Goal: Transaction & Acquisition: Obtain resource

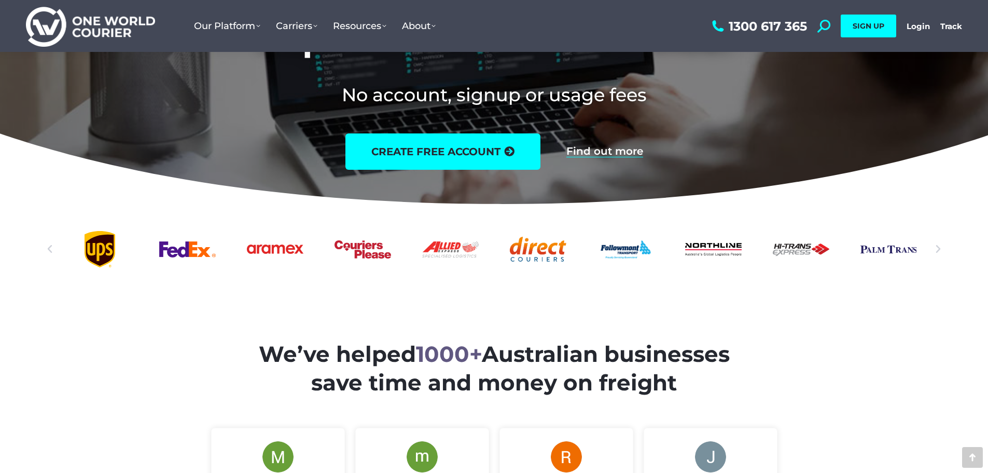
scroll to position [415, 0]
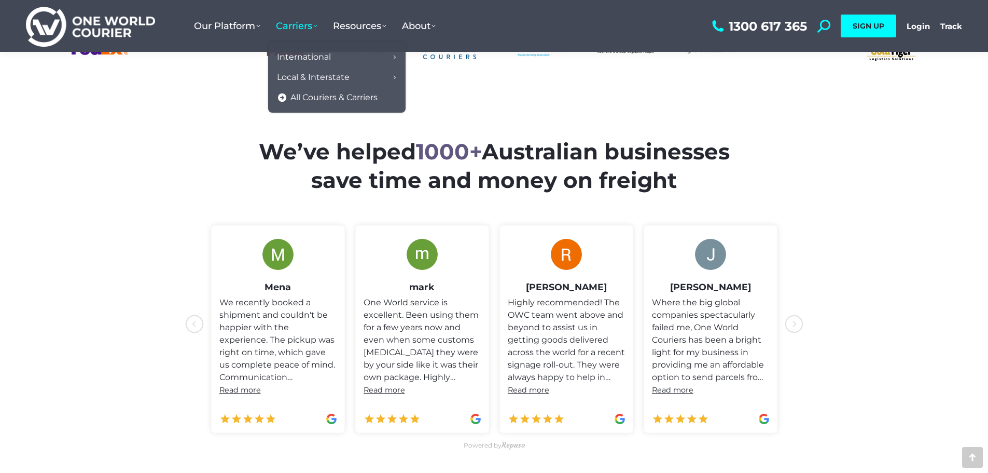
click at [301, 16] on link "Carriers" at bounding box center [296, 26] width 57 height 32
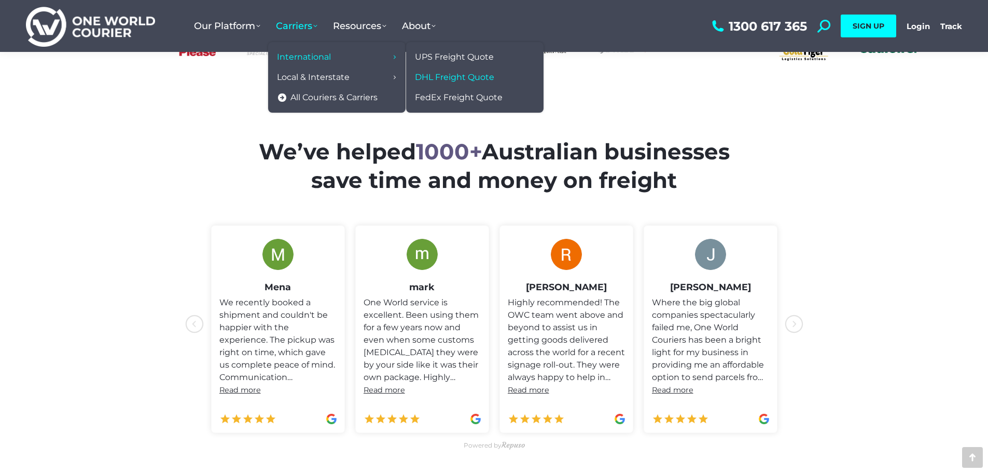
click at [493, 77] on span "DHL Freight Quote" at bounding box center [454, 77] width 79 height 11
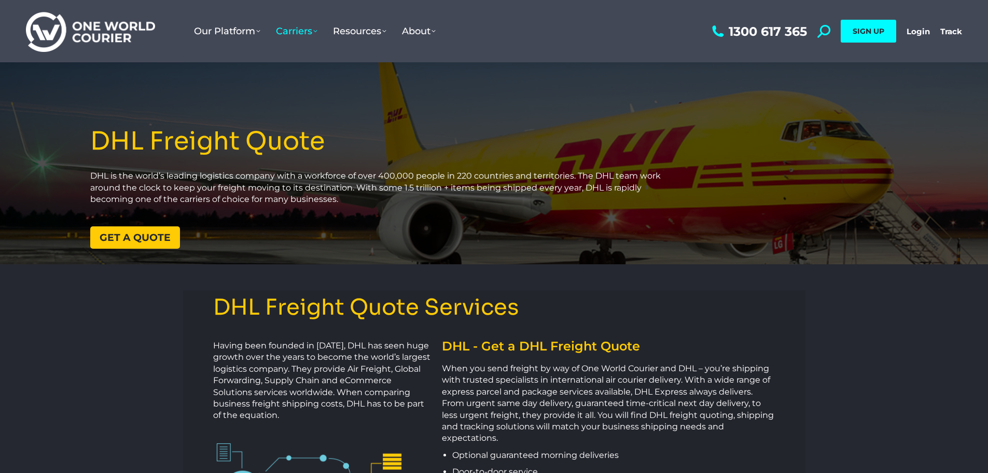
click at [150, 233] on span "Get a quote" at bounding box center [135, 237] width 71 height 10
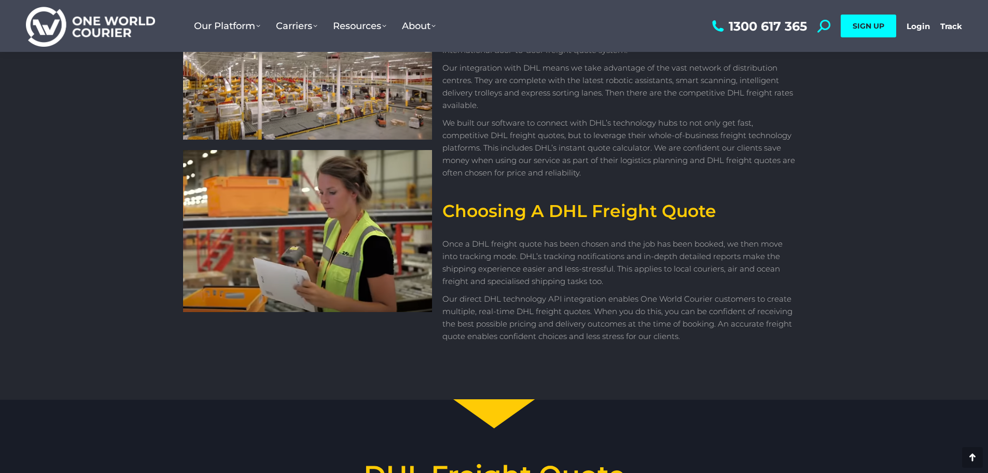
scroll to position [1193, 0]
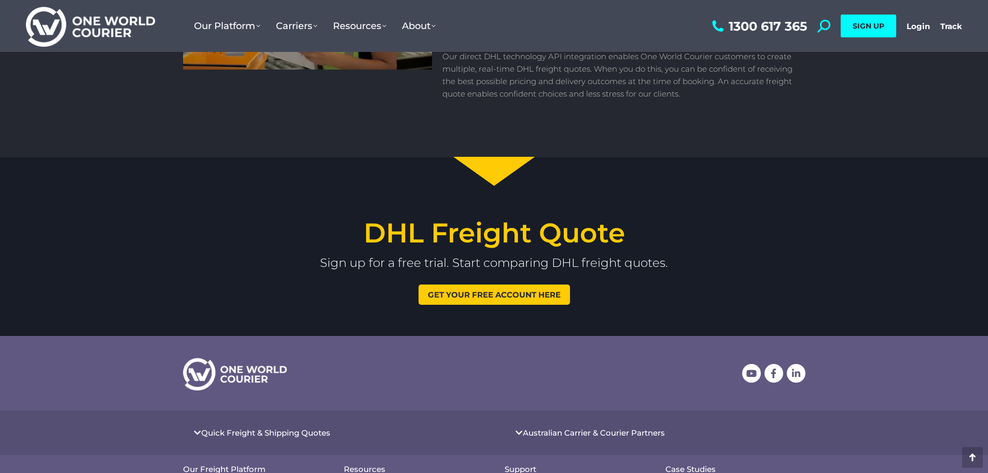
click at [512, 282] on div "DHL Freight Quote Sign up for a free trial. Start comparing DHL freight quotes.…" at bounding box center [494, 262] width 988 height 106
click at [514, 285] on link "Get your free account here" at bounding box center [495, 294] width 152 height 20
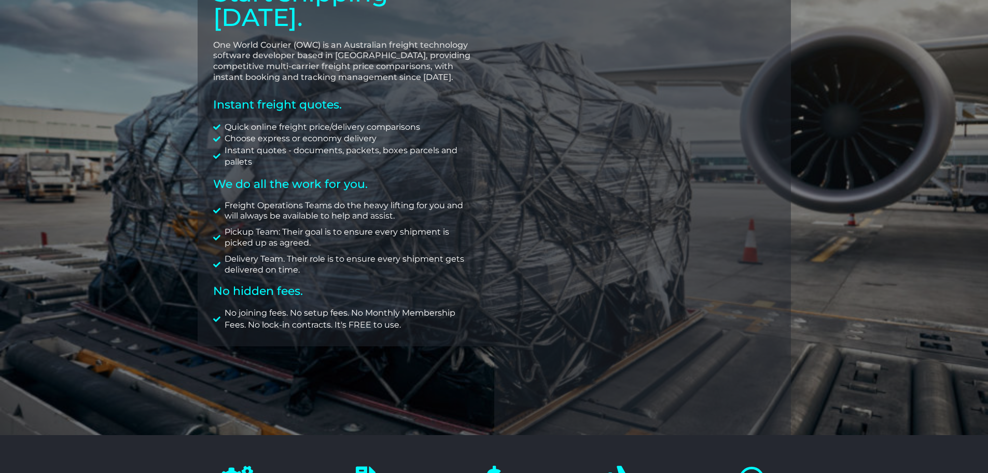
scroll to position [156, 0]
